Goal: Task Accomplishment & Management: Manage account settings

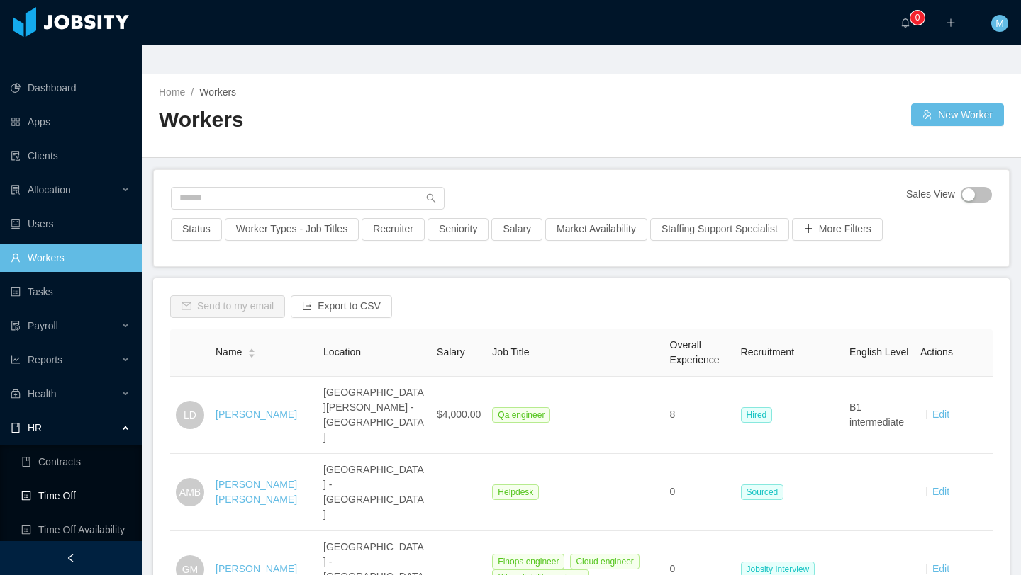
click at [66, 482] on link "Time Off" at bounding box center [75, 496] width 109 height 28
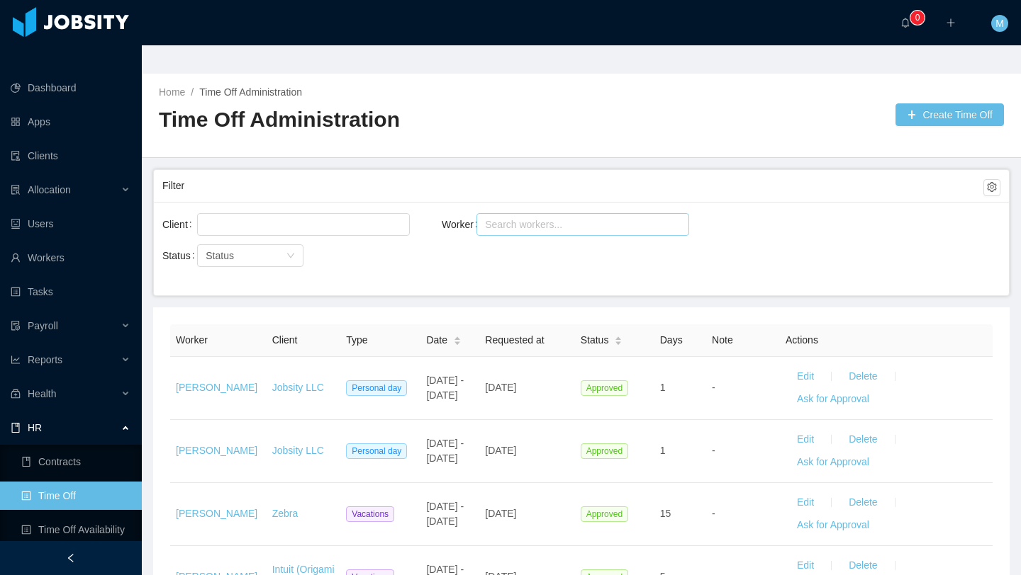
click at [551, 218] on div "Search workers..." at bounding box center [576, 225] width 183 height 14
type input "*******"
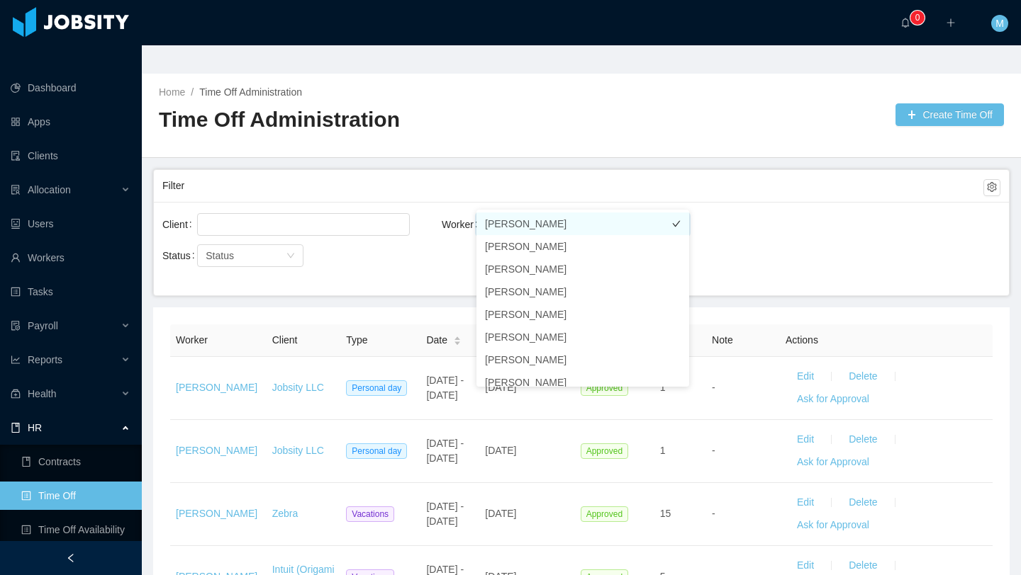
click at [544, 226] on li "[PERSON_NAME]" at bounding box center [582, 224] width 213 height 23
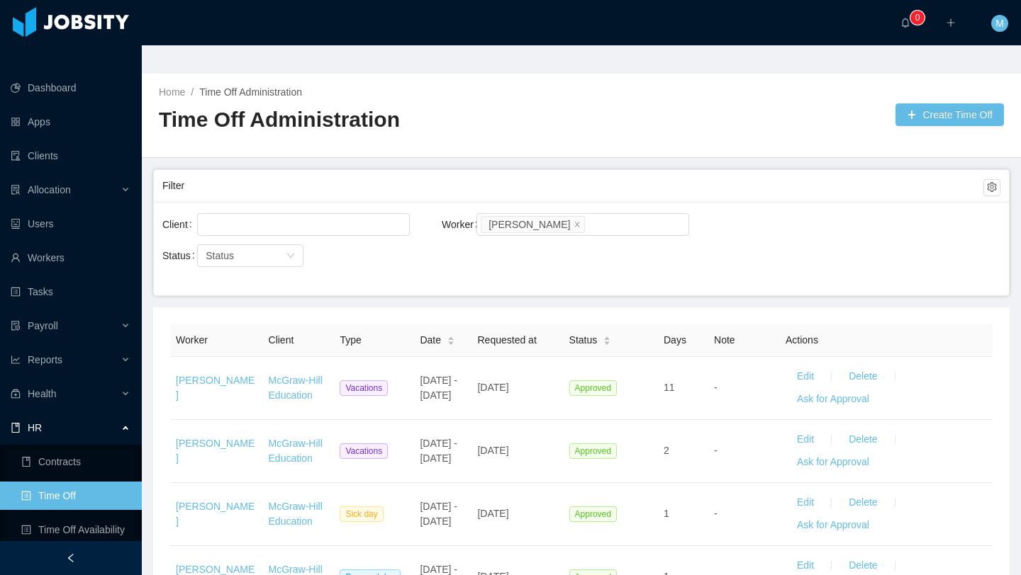
click at [479, 173] on div "Filter" at bounding box center [572, 186] width 821 height 26
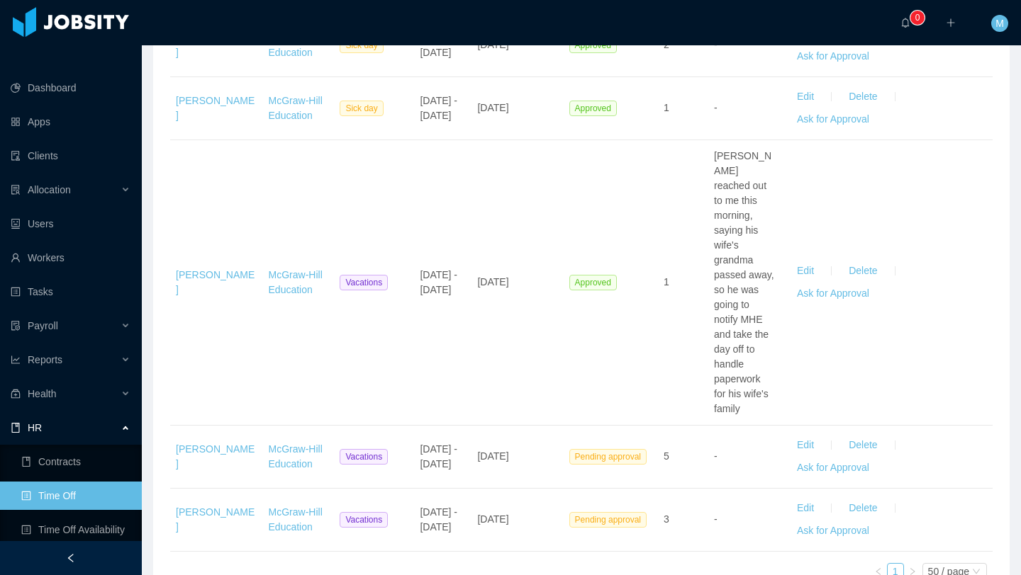
scroll to position [960, 0]
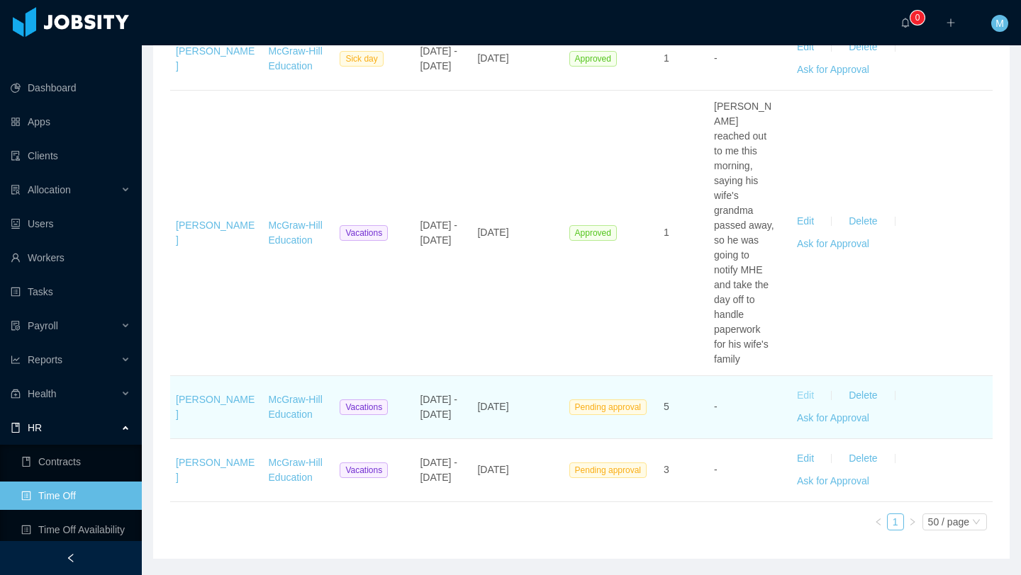
click at [807, 385] on button "Edit" at bounding box center [805, 396] width 40 height 23
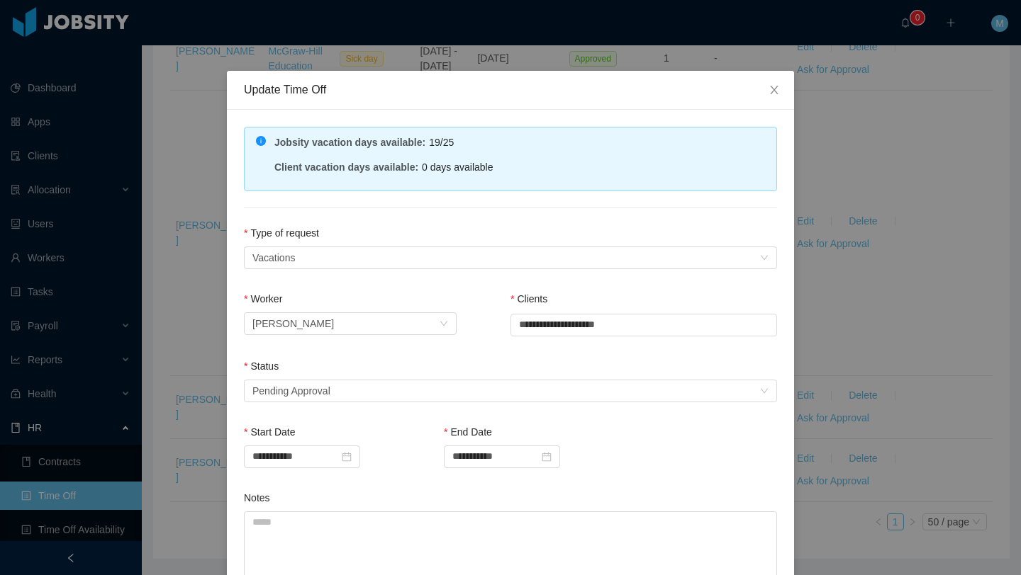
click at [472, 371] on div "Status" at bounding box center [510, 369] width 533 height 21
click at [438, 393] on div "Select status Pending Approval" at bounding box center [505, 391] width 507 height 21
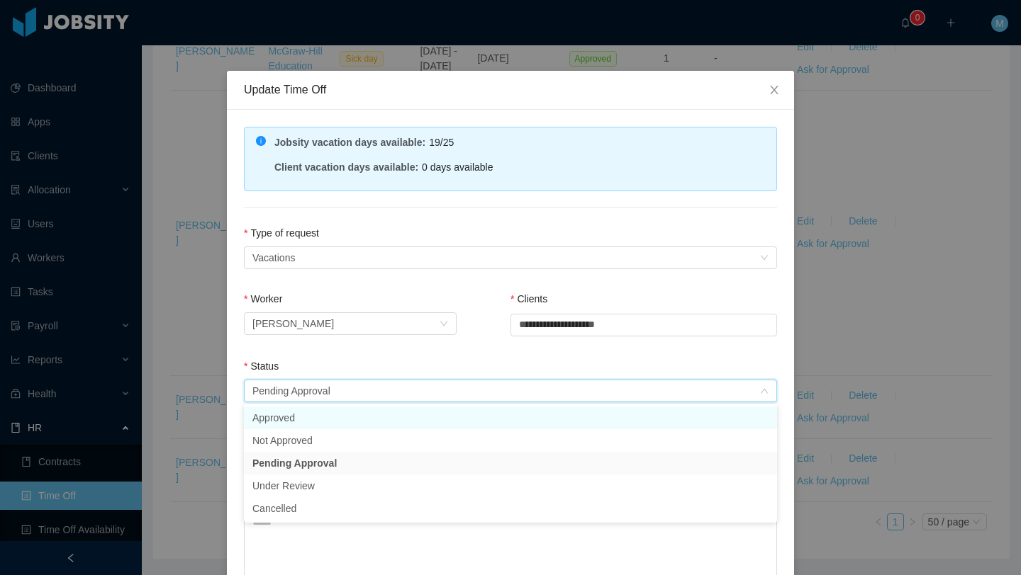
click at [361, 412] on li "Approved" at bounding box center [510, 418] width 533 height 23
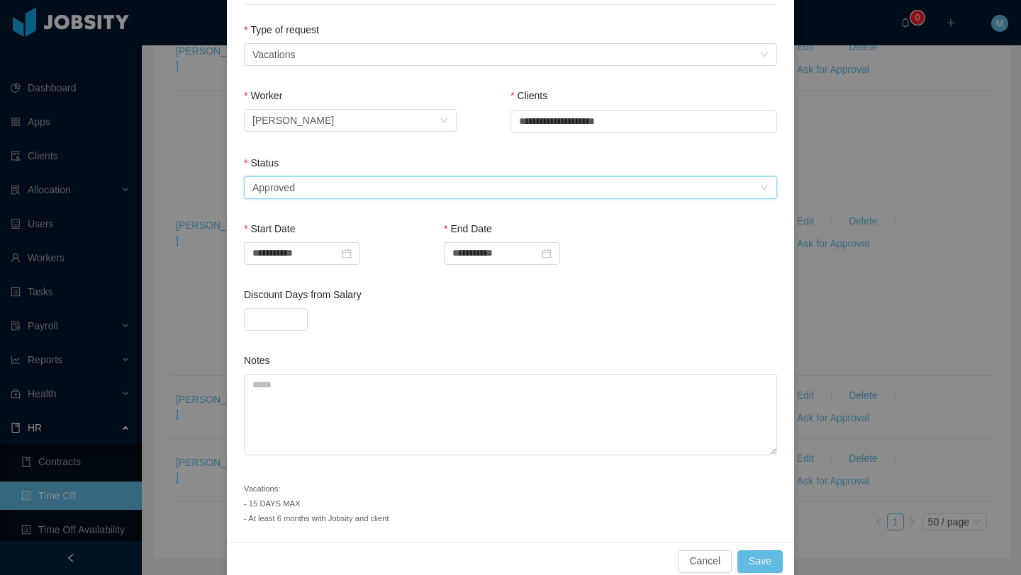
scroll to position [224, 0]
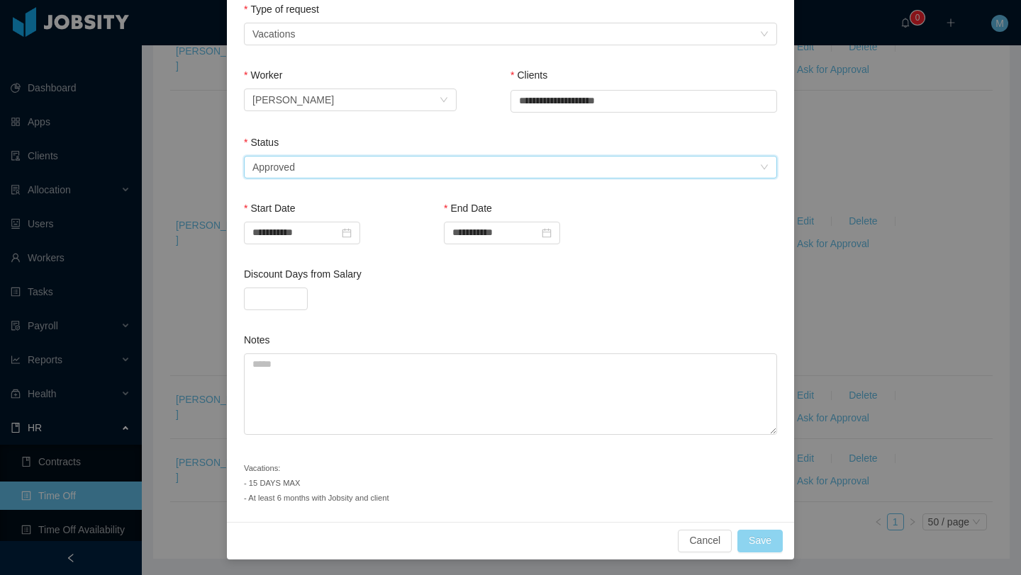
click at [765, 546] on button "Save" at bounding box center [759, 541] width 45 height 23
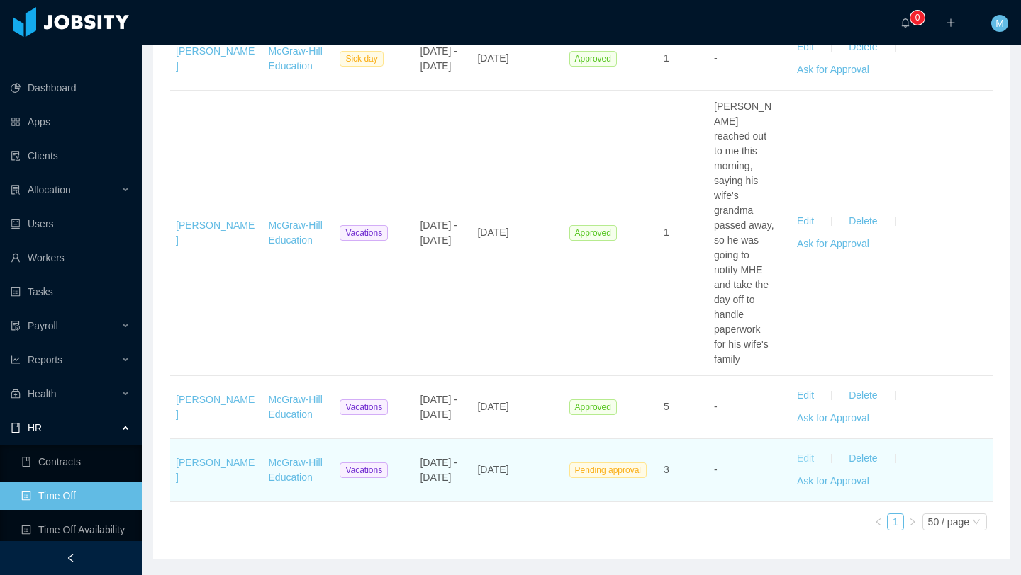
click at [799, 448] on button "Edit" at bounding box center [805, 459] width 40 height 23
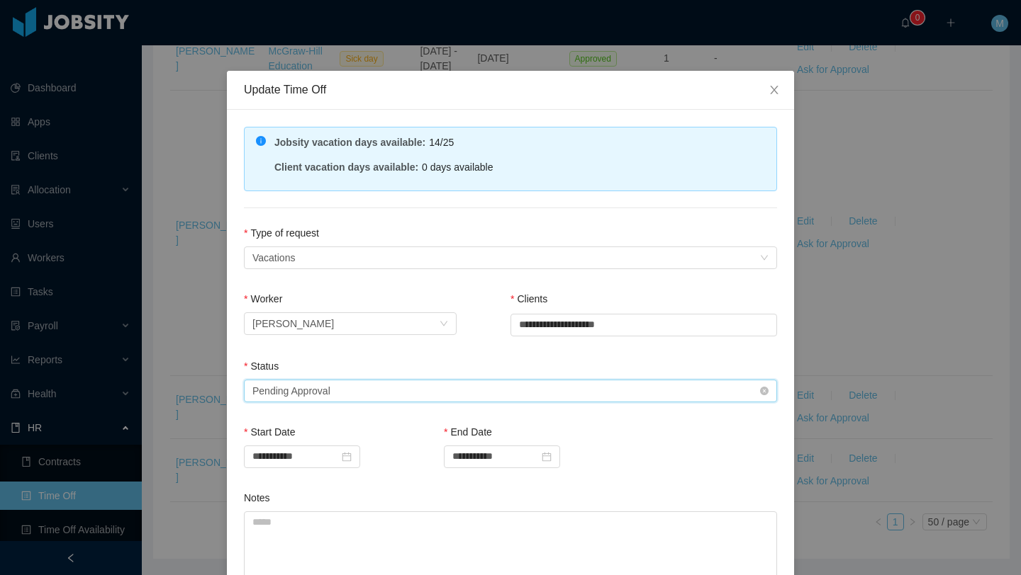
click at [337, 392] on div "Select status Pending Approval" at bounding box center [505, 391] width 507 height 21
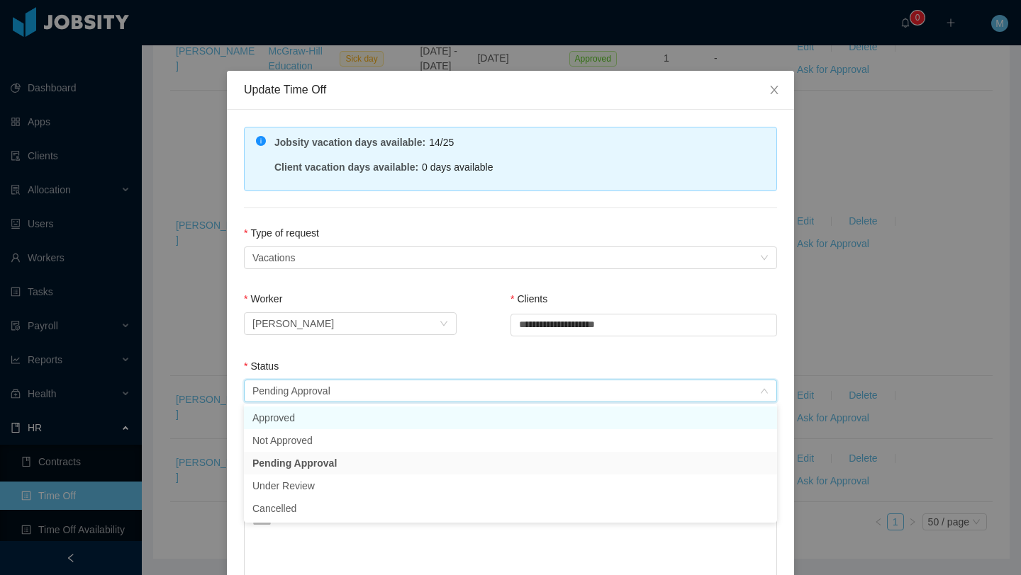
click at [326, 419] on li "Approved" at bounding box center [510, 418] width 533 height 23
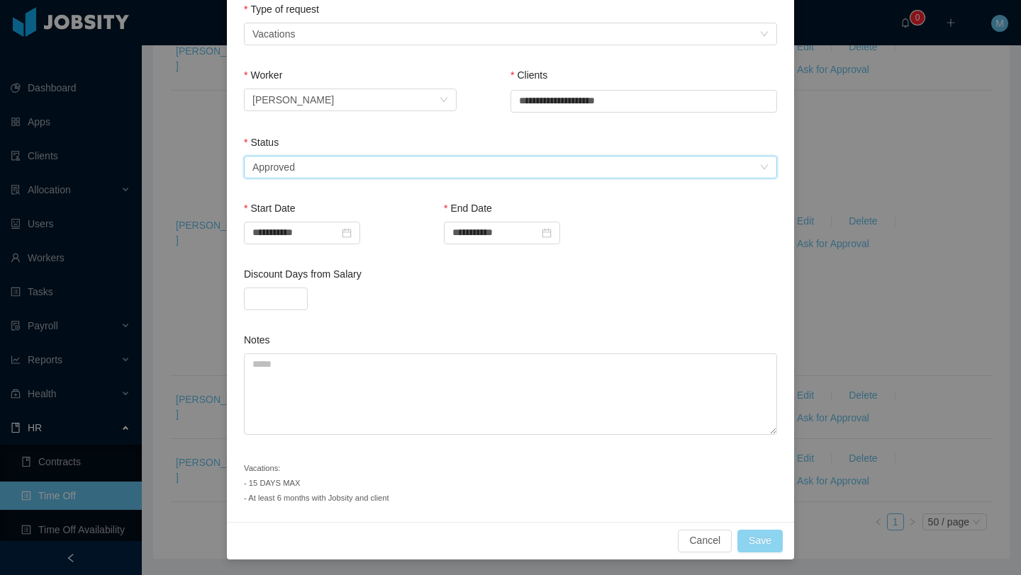
click at [753, 544] on button "Save" at bounding box center [759, 541] width 45 height 23
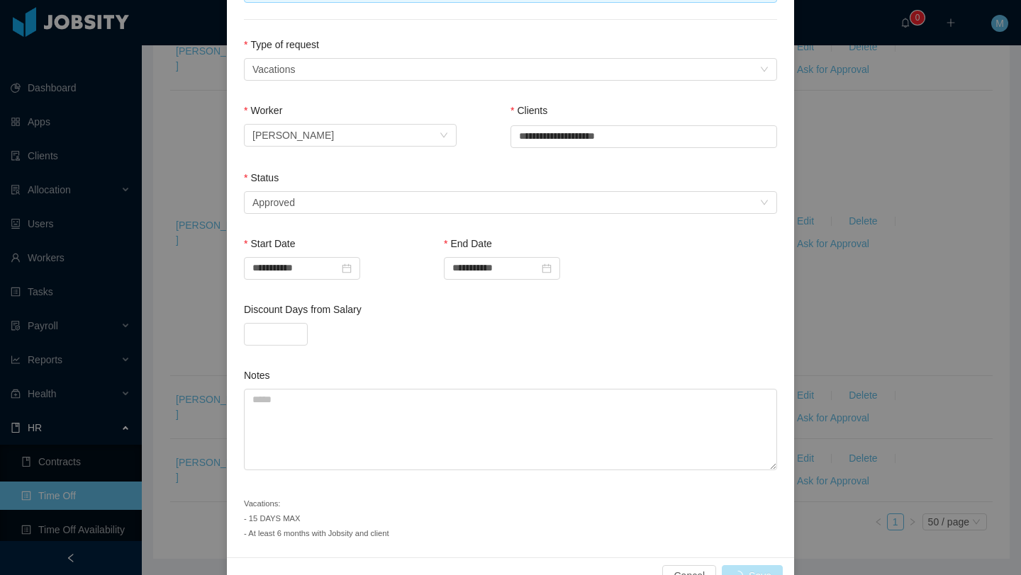
scroll to position [193, 0]
